Goal: Check status: Check status

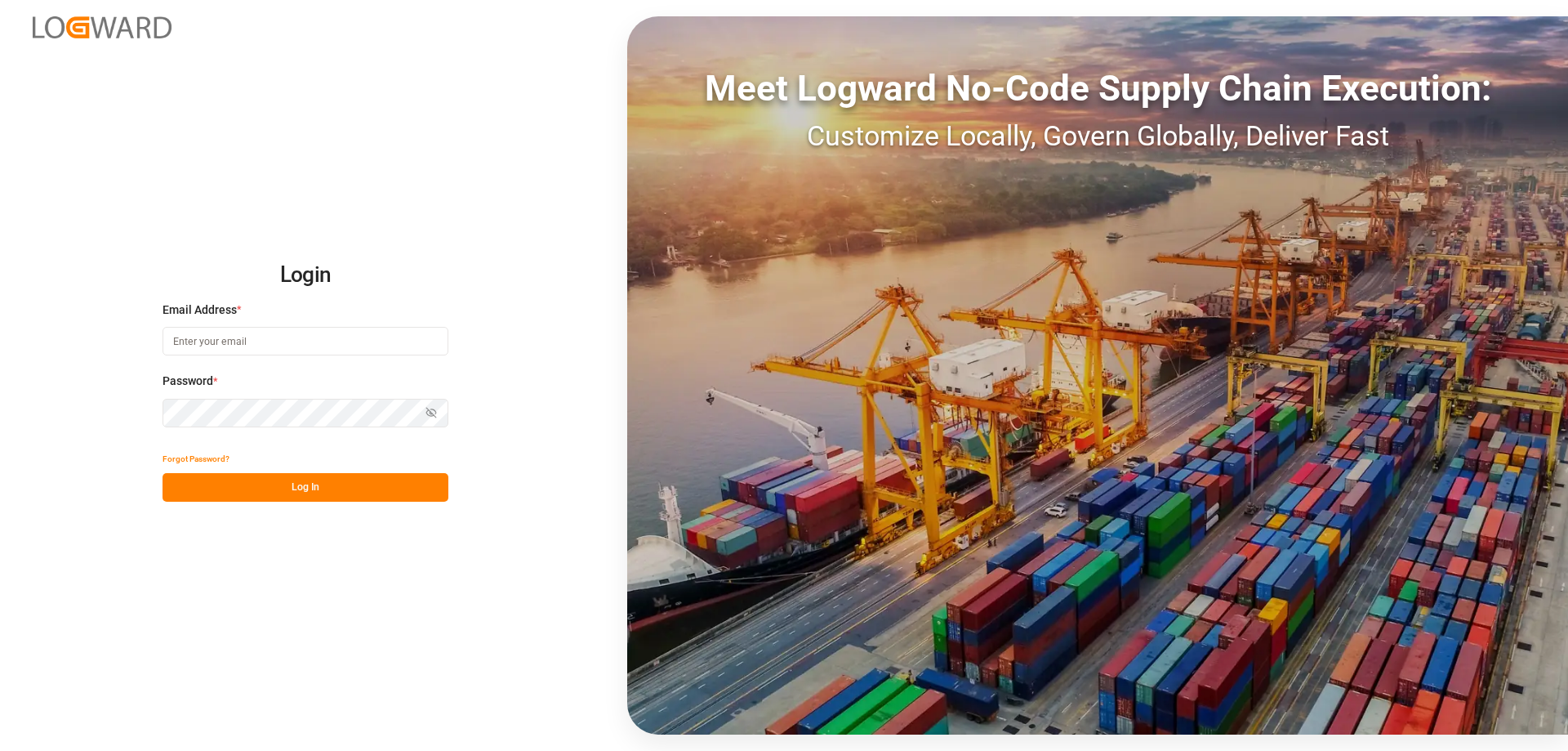
type input "[EMAIL_ADDRESS][PERSON_NAME][DOMAIN_NAME]"
click at [251, 493] on button "Log In" at bounding box center [305, 487] width 286 height 29
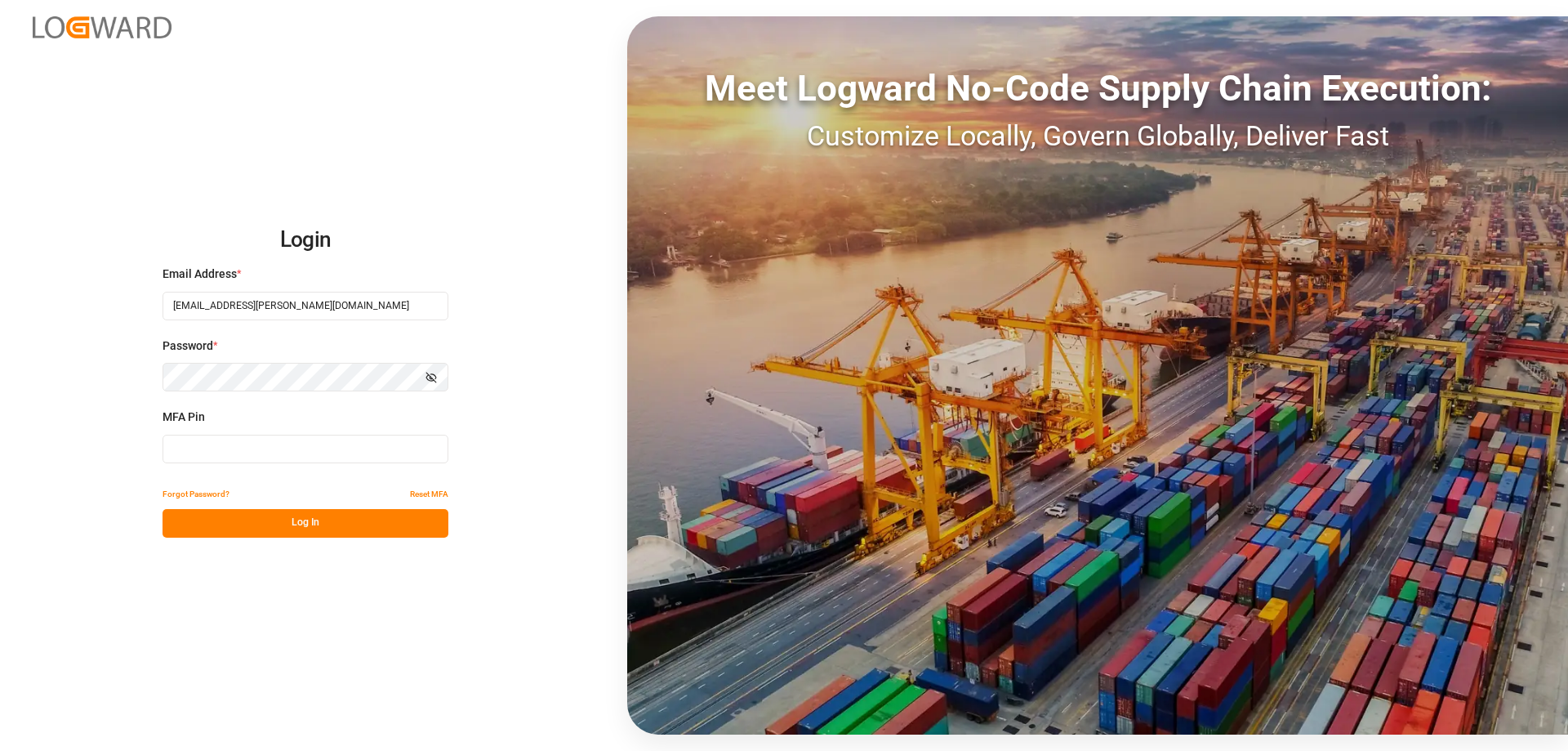
click at [218, 449] on input at bounding box center [305, 448] width 286 height 29
click at [276, 680] on div "Login Email Address * [EMAIL_ADDRESS][PERSON_NAME][DOMAIN_NAME] Password * Show…" at bounding box center [784, 375] width 1568 height 751
click at [191, 447] on input "4" at bounding box center [305, 448] width 286 height 29
type input "406542"
click at [273, 524] on button "Log In" at bounding box center [305, 523] width 286 height 29
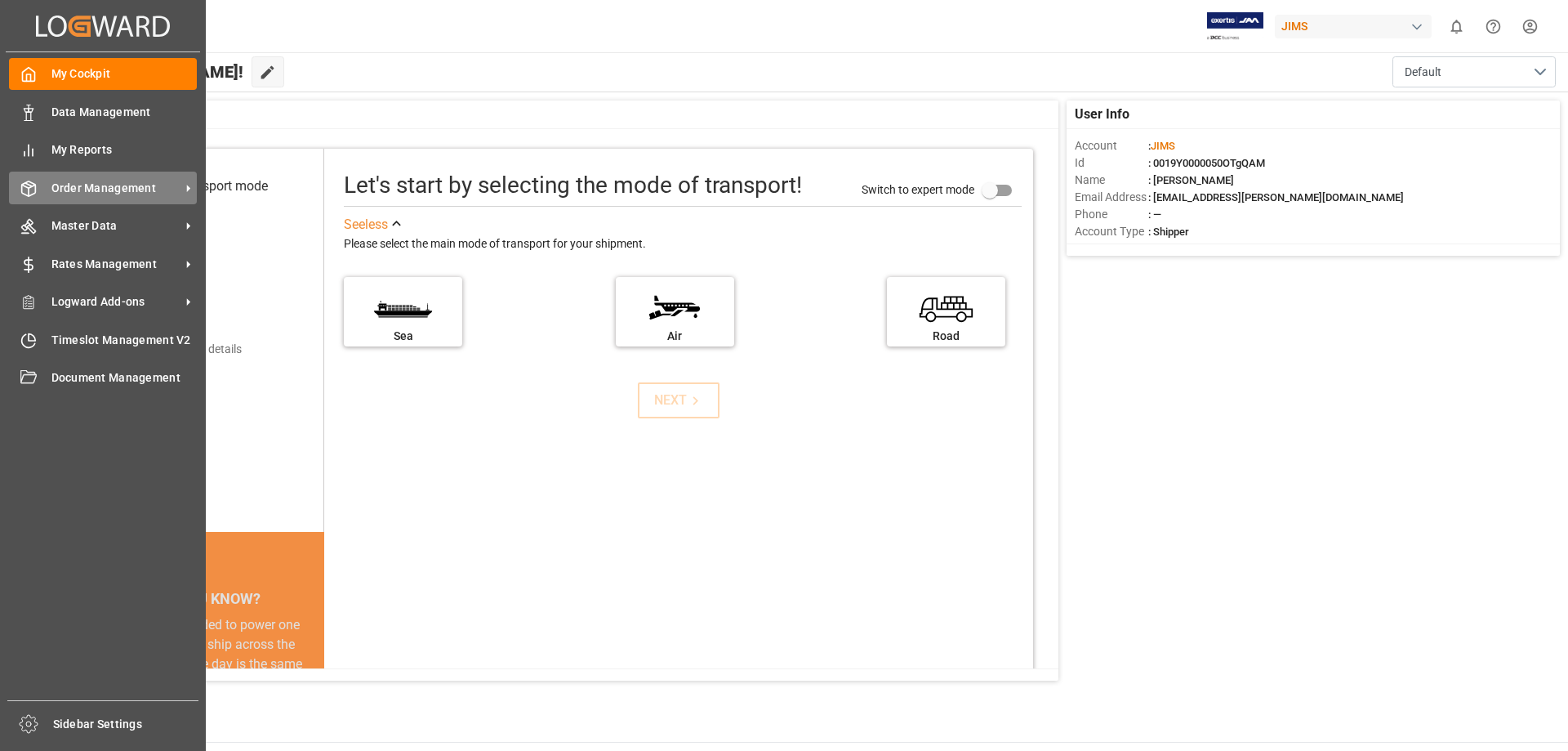
click at [144, 183] on span "Order Management" at bounding box center [116, 188] width 129 height 18
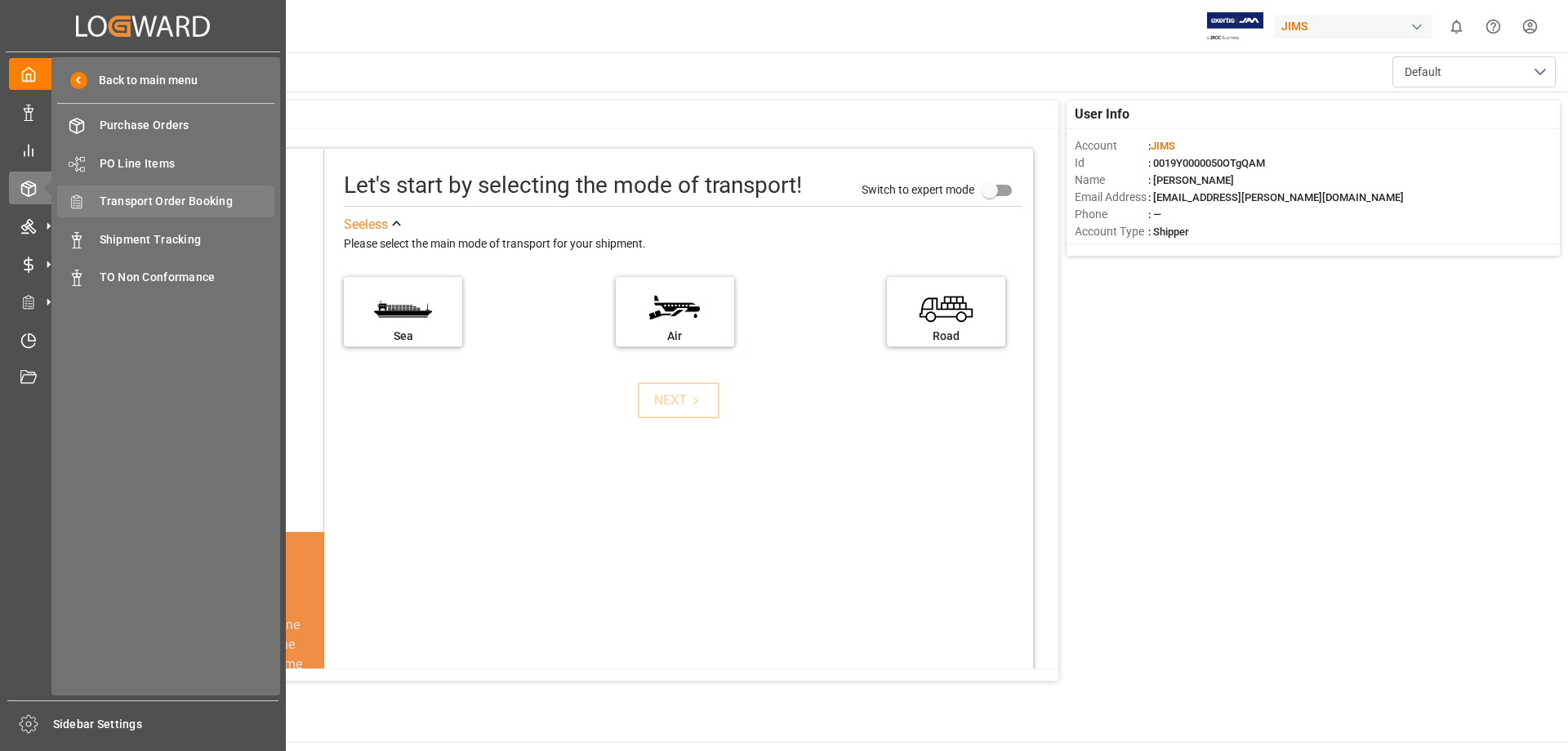
click at [211, 193] on span "Transport Order Booking" at bounding box center [188, 201] width 176 height 18
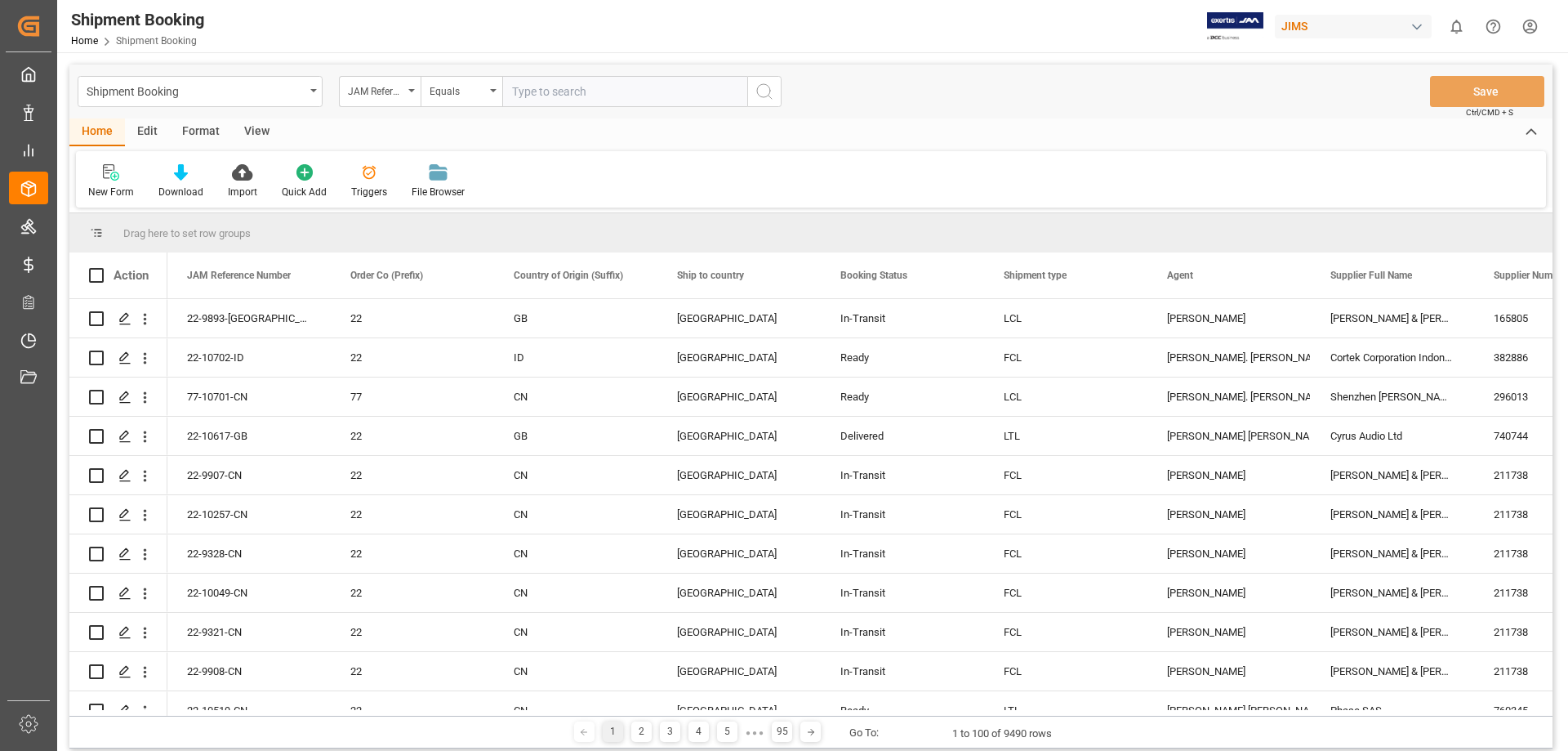
click at [567, 90] on input "text" at bounding box center [624, 92] width 245 height 31
type input "77-9298-VN"
click at [761, 94] on icon "search button" at bounding box center [764, 91] width 19 height 19
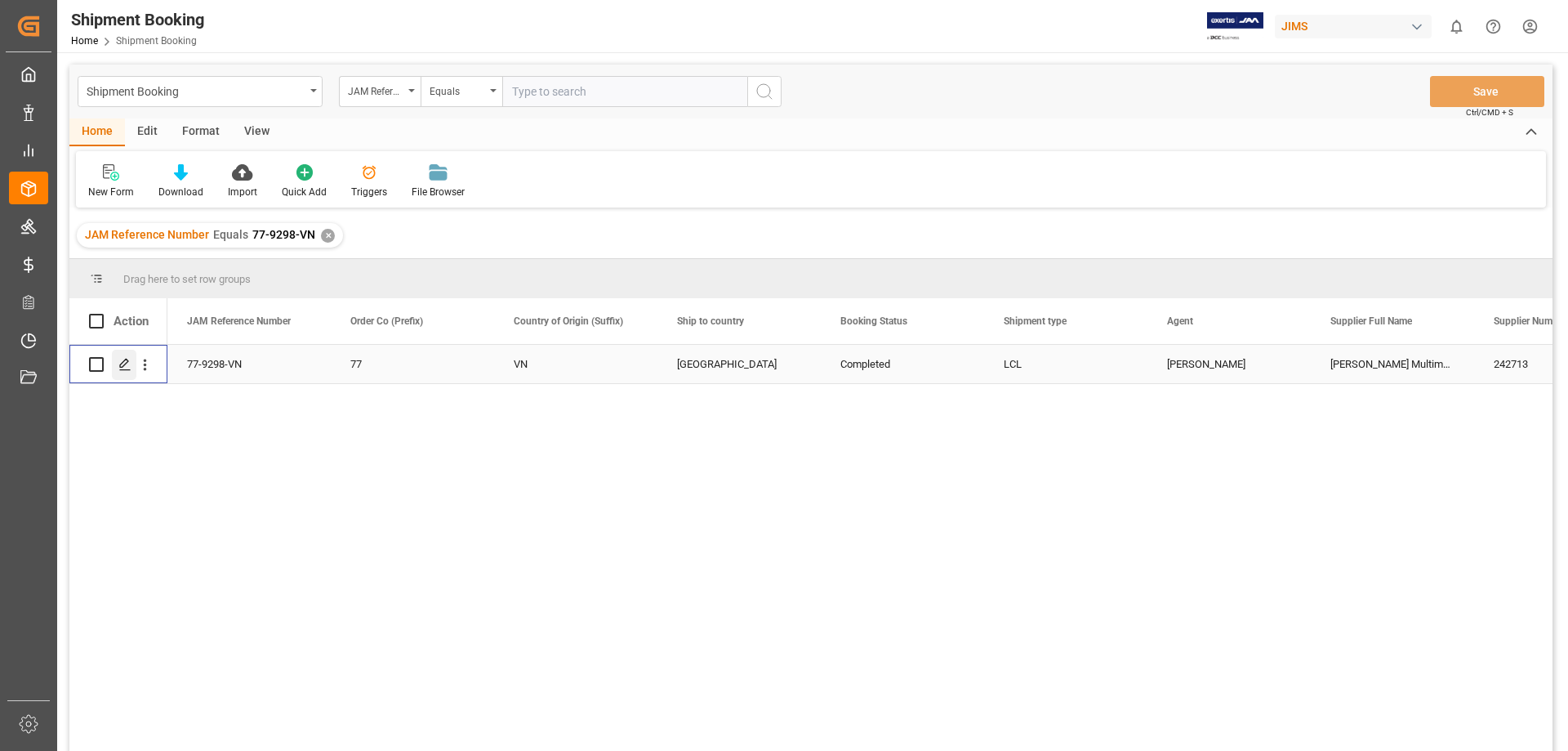
click at [122, 364] on icon "Press SPACE to select this row." at bounding box center [125, 364] width 13 height 13
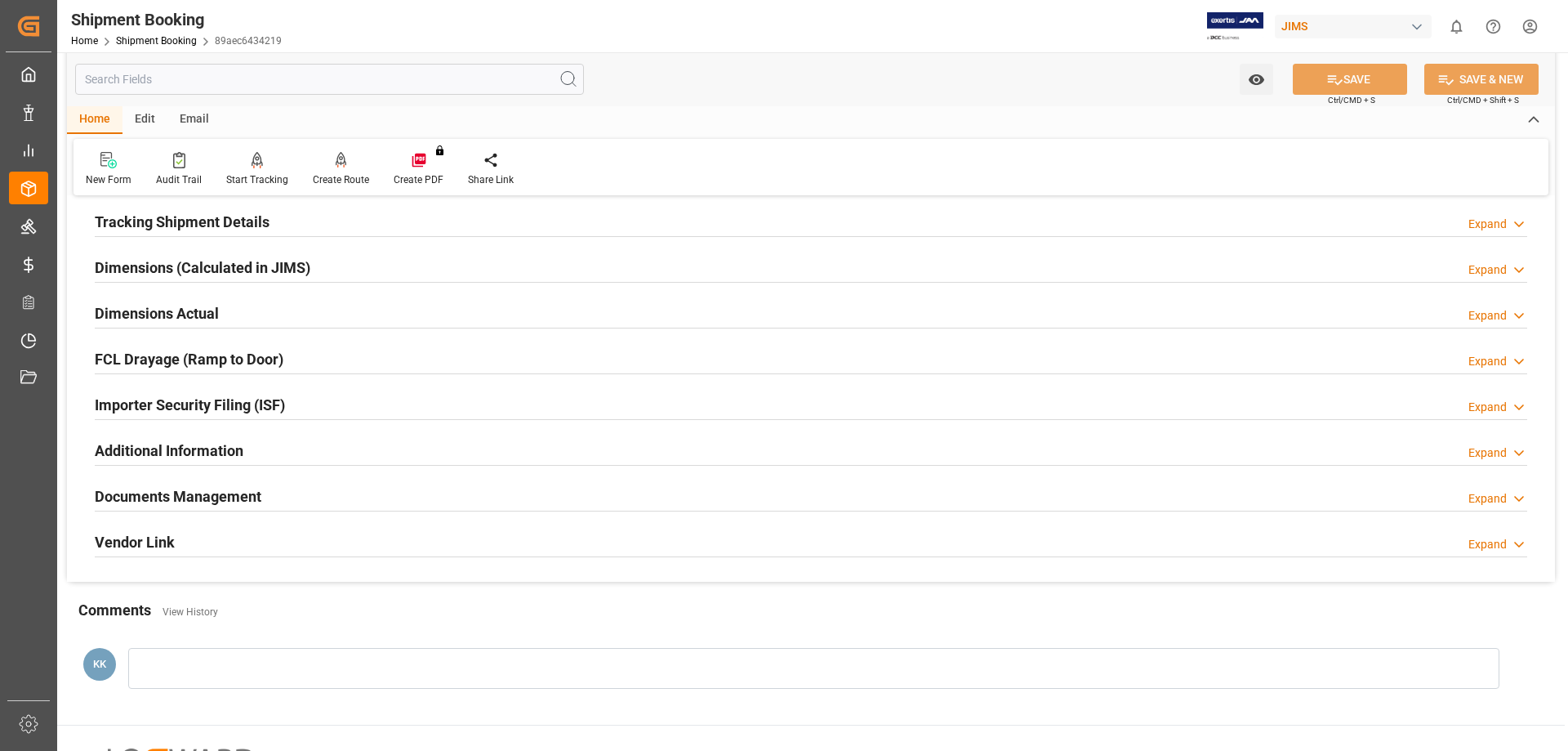
scroll to position [327, 0]
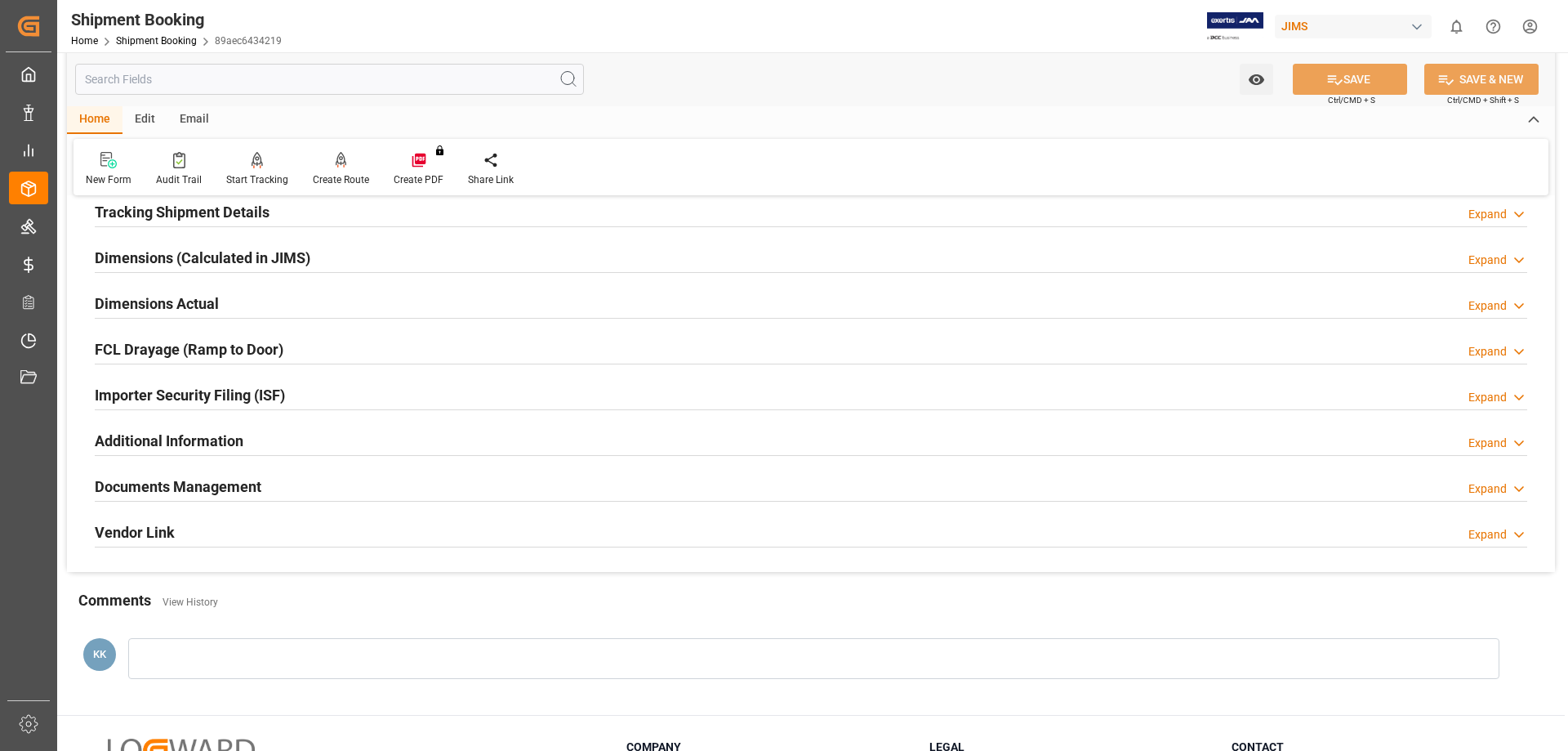
click at [236, 484] on h2 "Documents Management" at bounding box center [178, 486] width 167 height 22
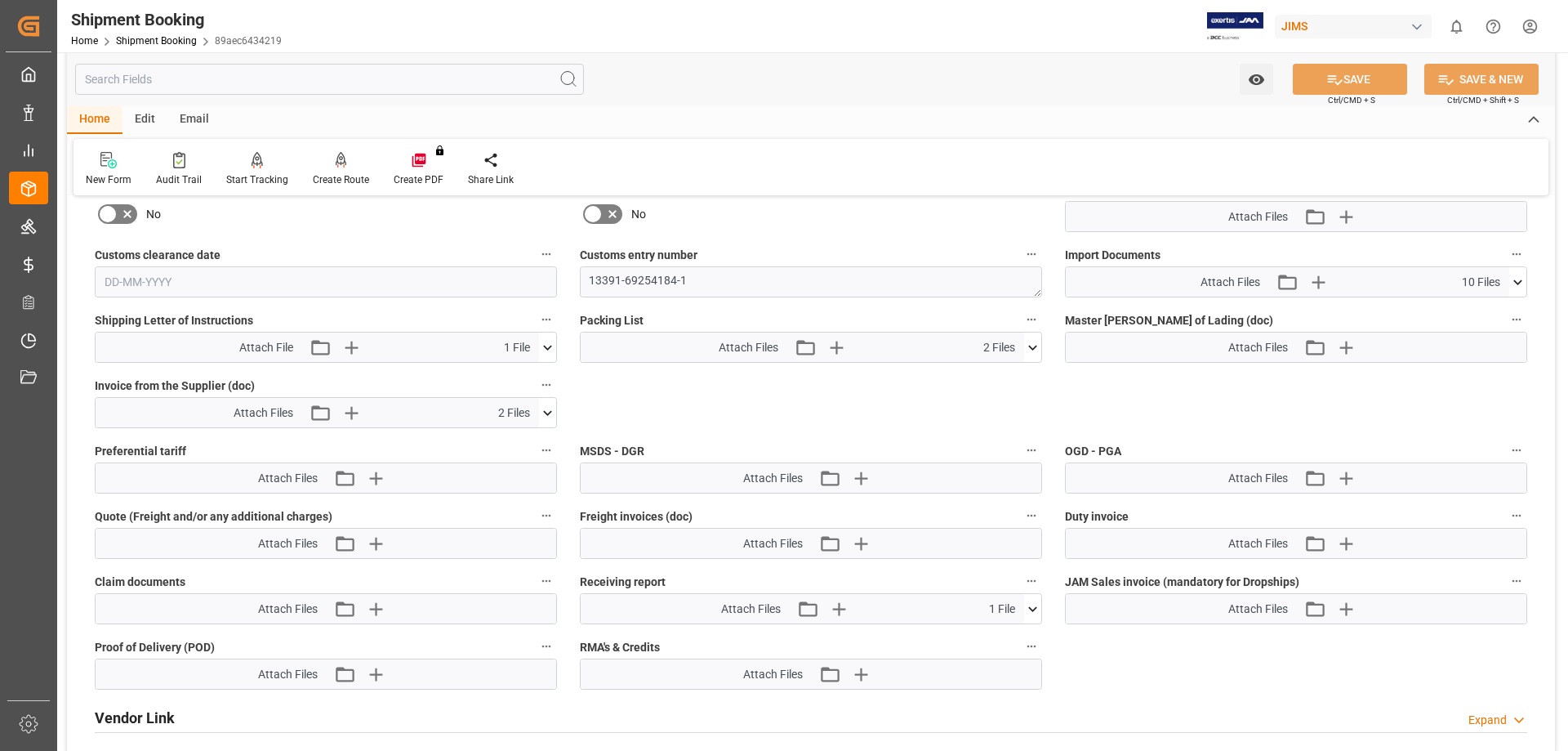
scroll to position [817, 0]
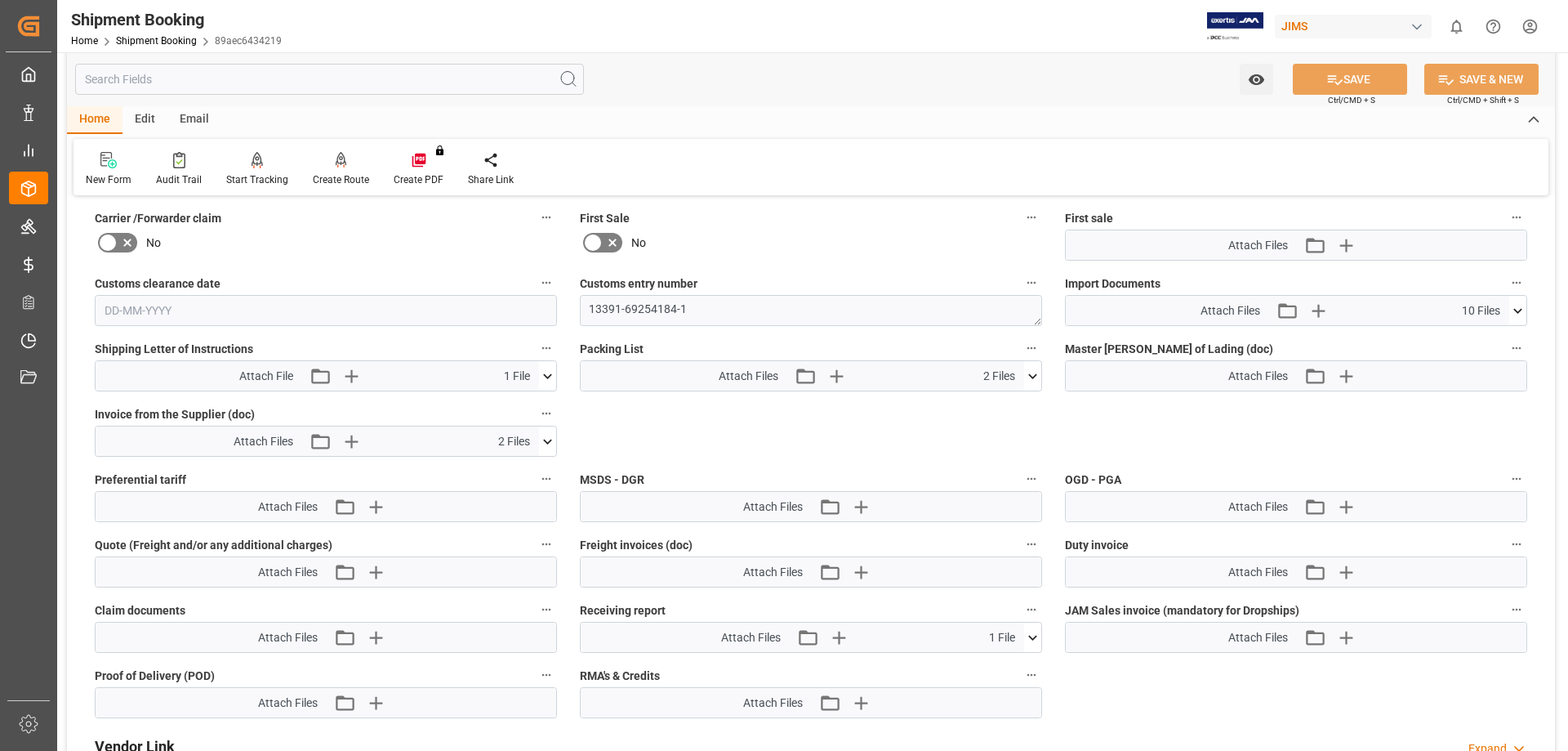
click at [1518, 310] on icon at bounding box center [1517, 310] width 9 height 5
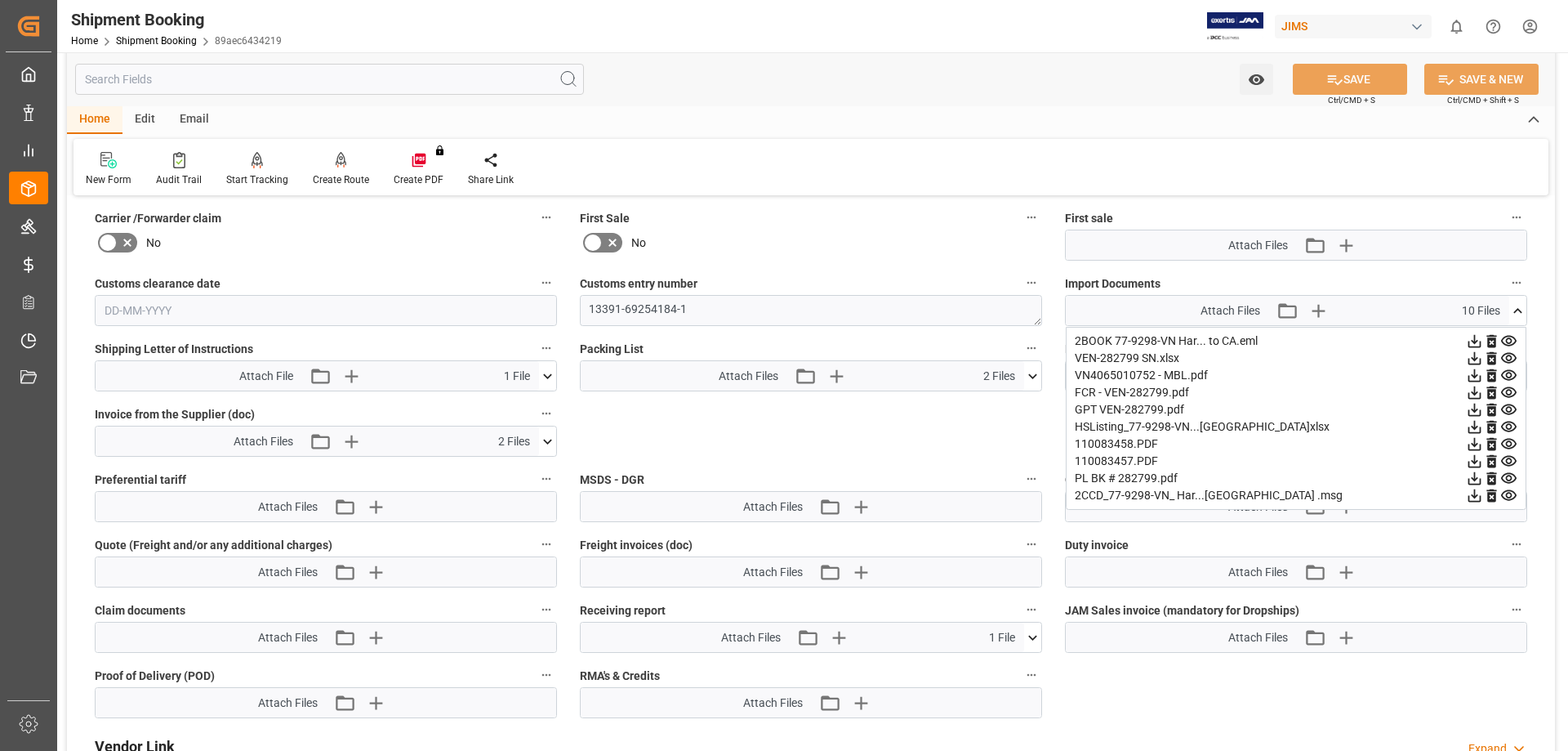
click at [1483, 404] on icon at bounding box center [1474, 409] width 18 height 18
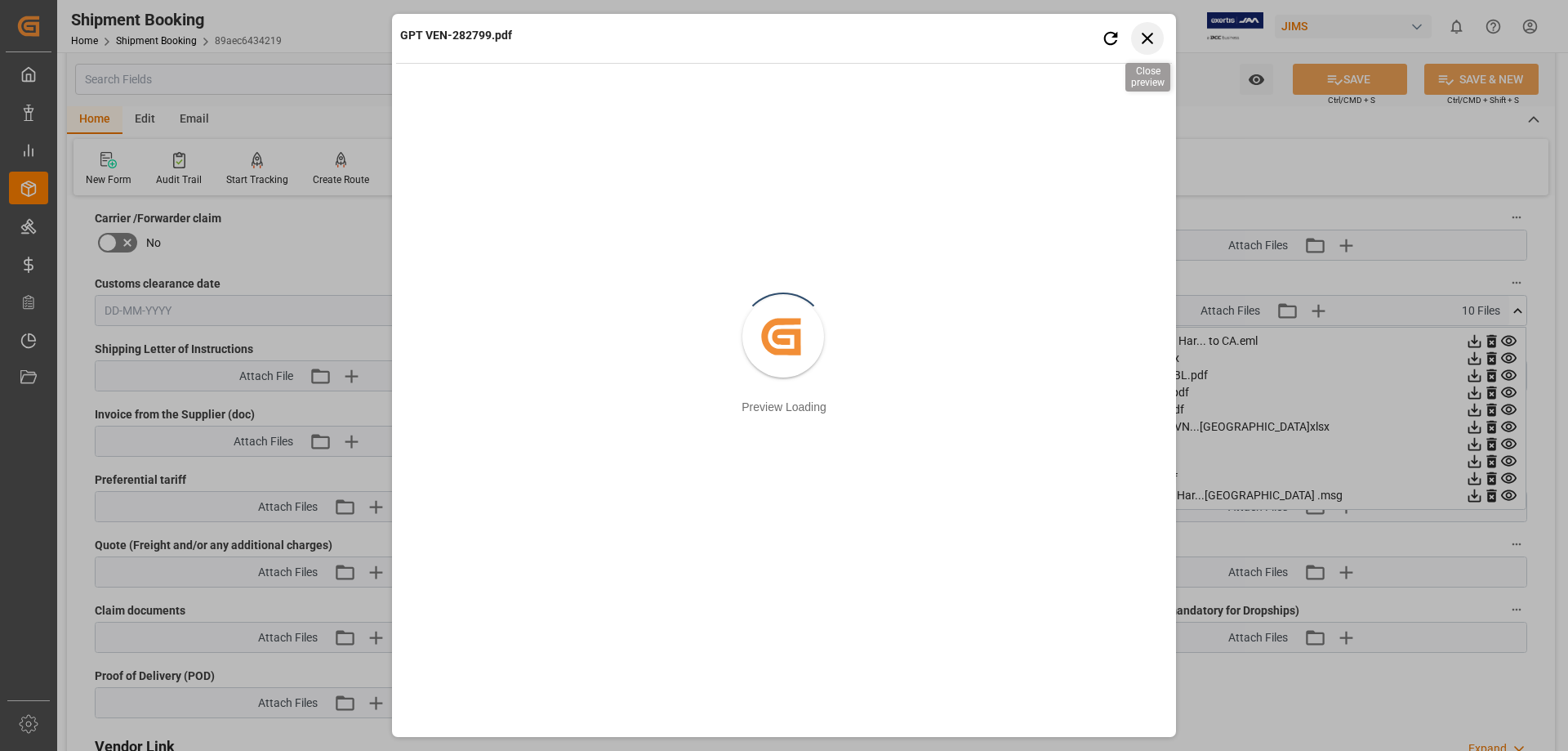
click at [1146, 33] on icon "button" at bounding box center [1148, 38] width 20 height 20
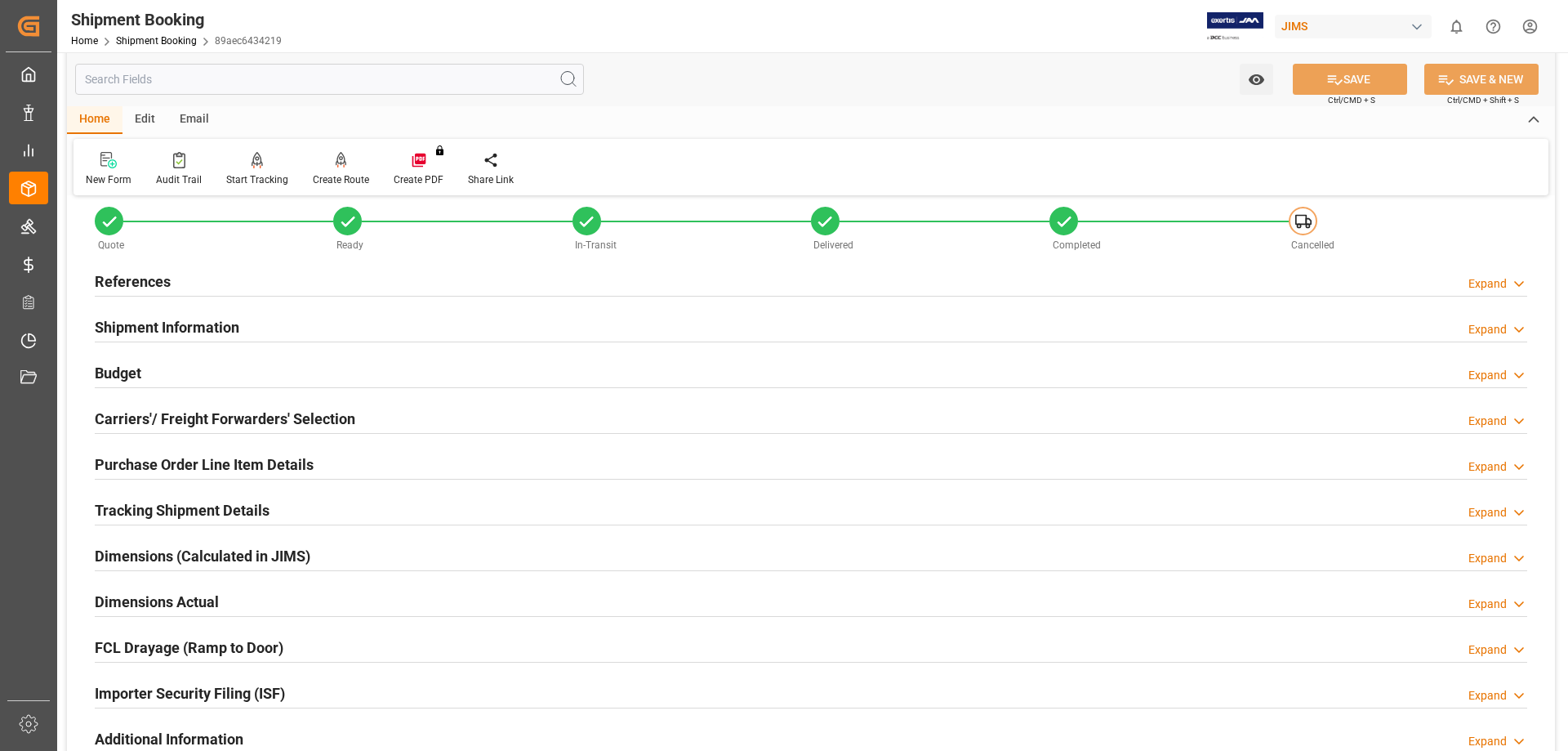
scroll to position [0, 0]
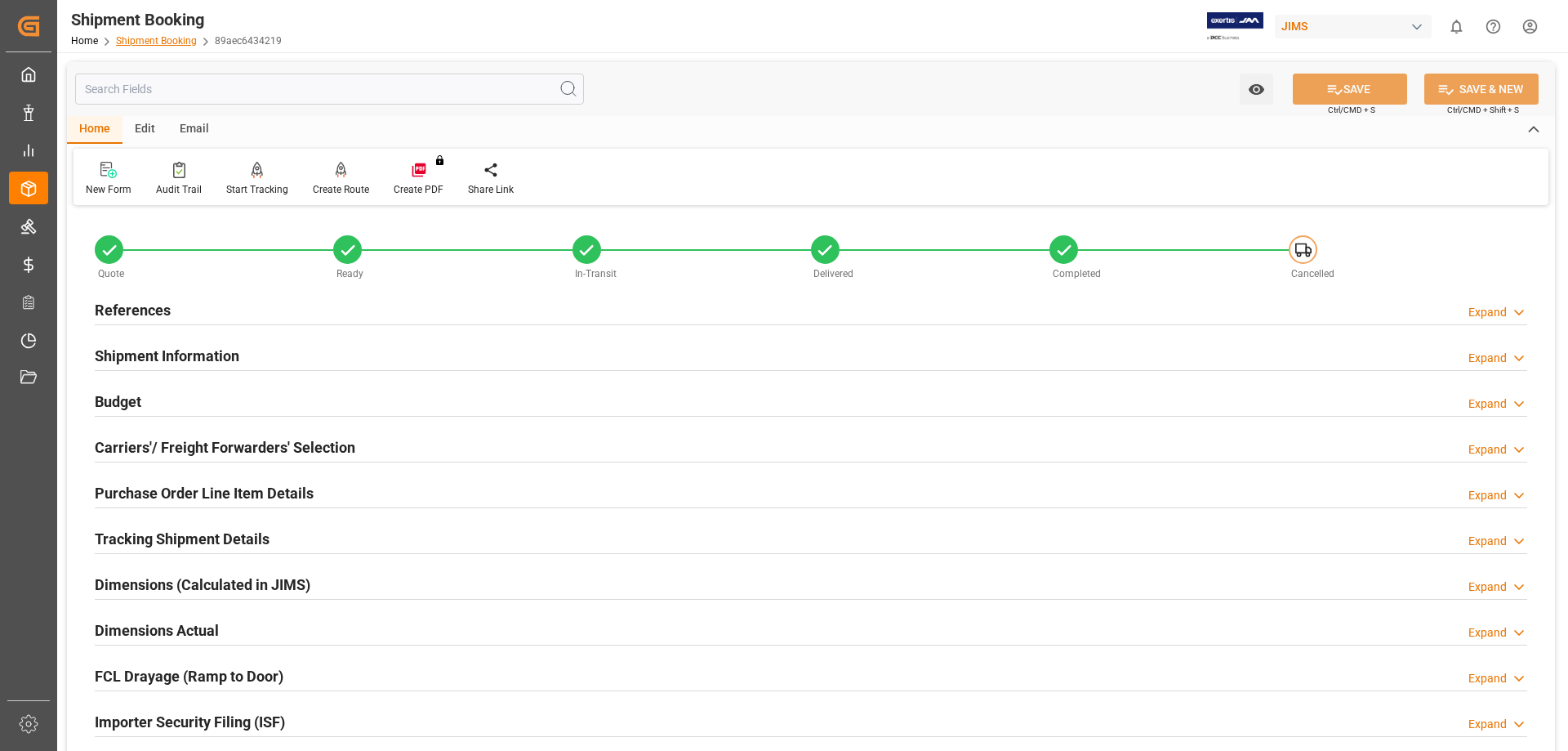
click at [135, 38] on link "Shipment Booking" at bounding box center [156, 41] width 81 height 11
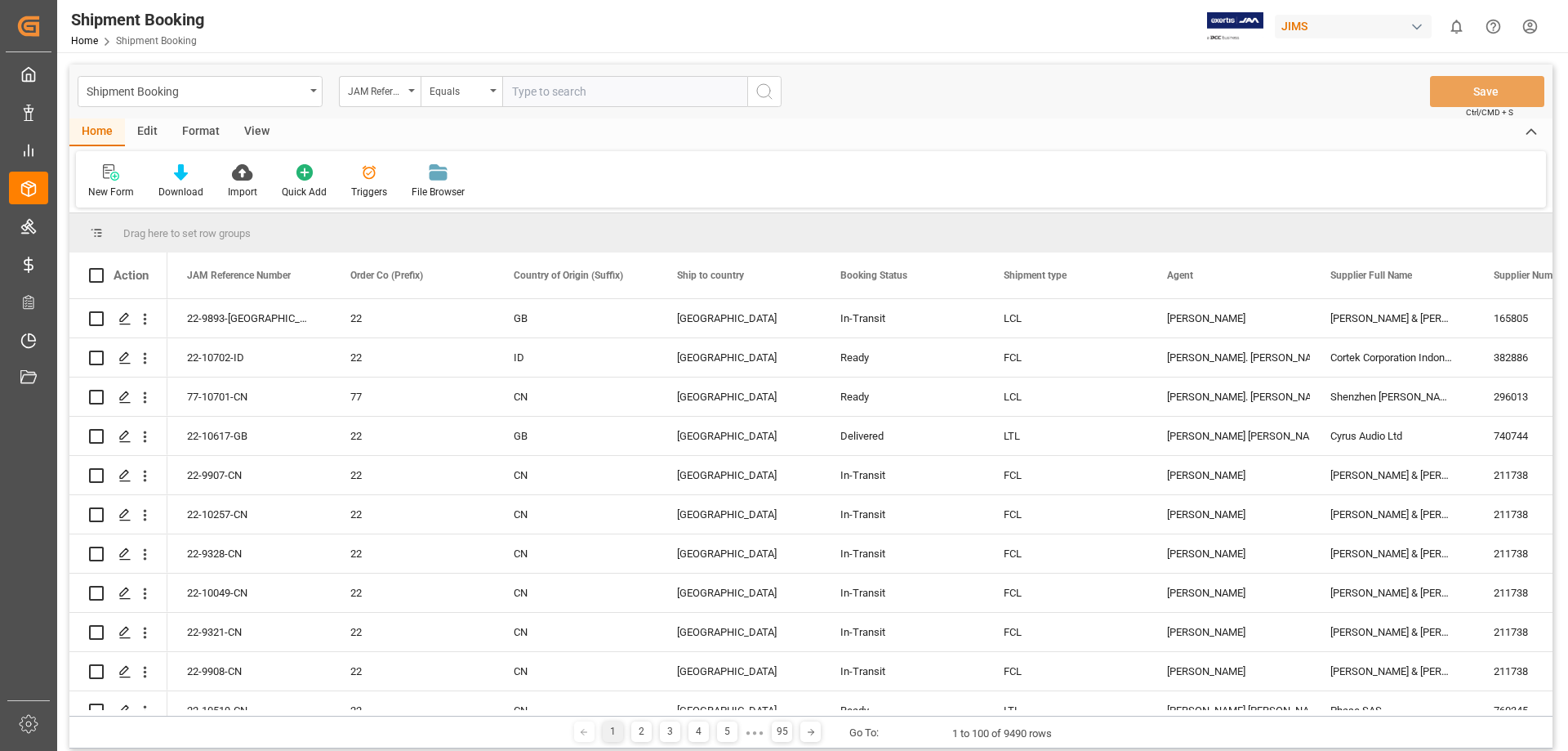
click at [535, 95] on input "text" at bounding box center [624, 92] width 245 height 31
type input "77-9298-VN"
click at [764, 94] on icon "search button" at bounding box center [764, 91] width 19 height 19
